Goal: Obtain resource: Obtain resource

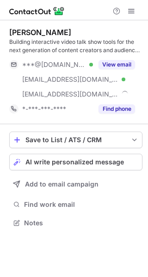
scroll to position [216, 148]
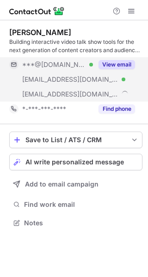
click at [129, 61] on button "View email" at bounding box center [116, 64] width 36 height 9
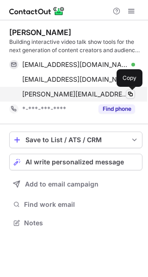
click at [131, 95] on span at bounding box center [130, 94] width 7 height 7
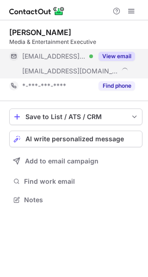
scroll to position [193, 148]
click at [129, 59] on button "View email" at bounding box center [116, 56] width 36 height 9
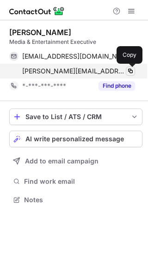
click at [131, 72] on span at bounding box center [130, 70] width 7 height 7
